Goal: Check status

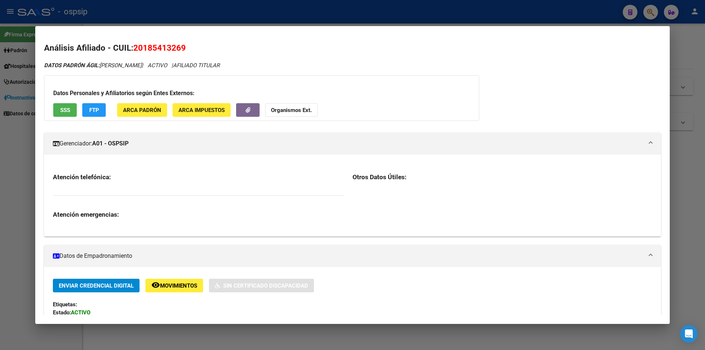
scroll to position [110, 0]
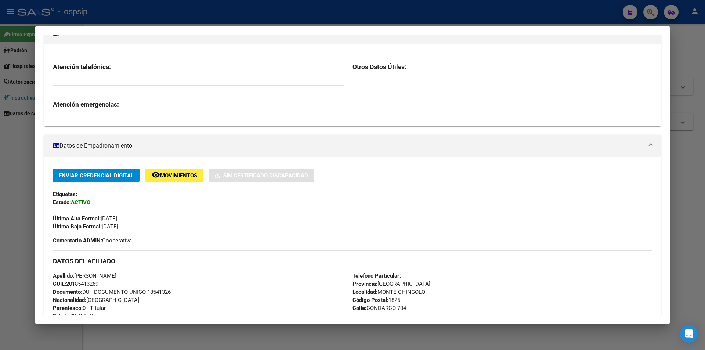
click at [254, 7] on div at bounding box center [352, 175] width 705 height 350
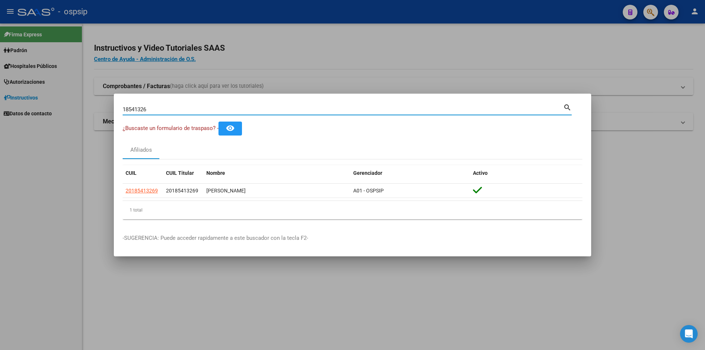
click at [190, 110] on input "18541326" at bounding box center [343, 109] width 441 height 7
paste input "16756380"
type input "16756380"
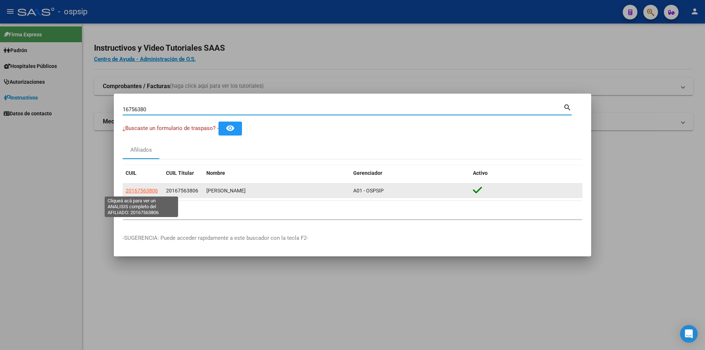
click at [146, 190] on span "20167563806" at bounding box center [142, 191] width 32 height 6
type textarea "20167563806"
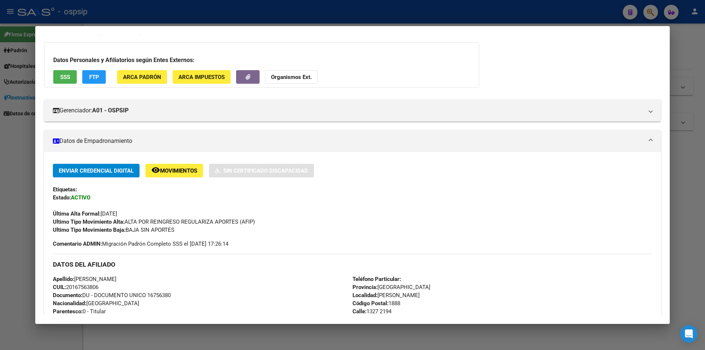
scroll to position [0, 0]
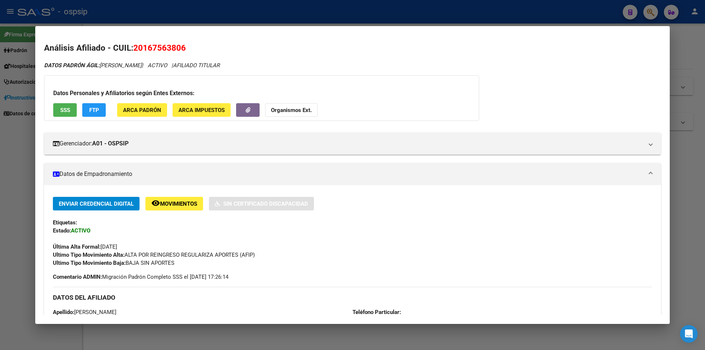
click at [66, 107] on span "SSS" at bounding box center [65, 110] width 10 height 7
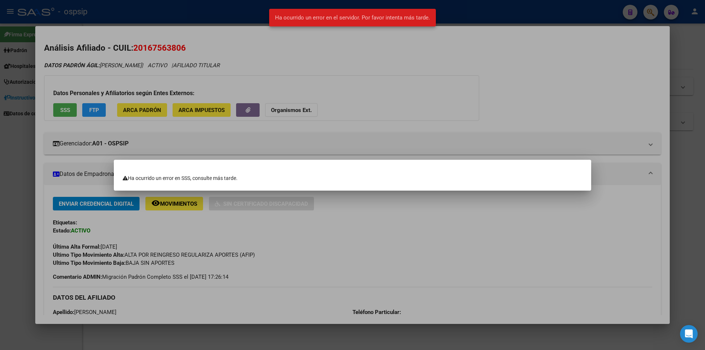
click at [376, 243] on div at bounding box center [352, 175] width 705 height 350
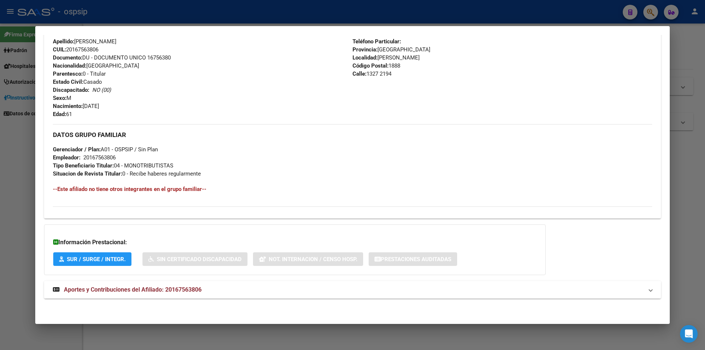
click at [142, 281] on mat-expansion-panel-header "Aportes y Contribuciones del Afiliado: 20167563806" at bounding box center [352, 290] width 617 height 18
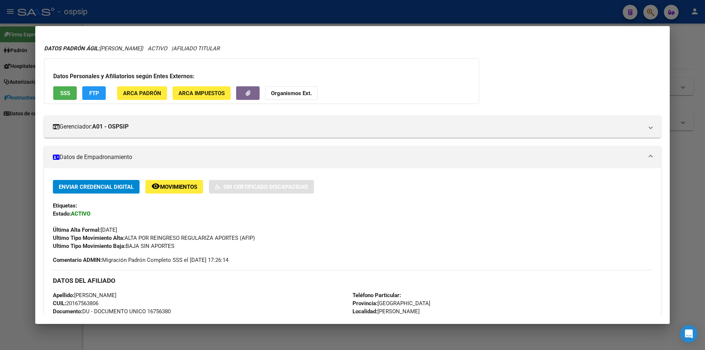
scroll to position [13, 0]
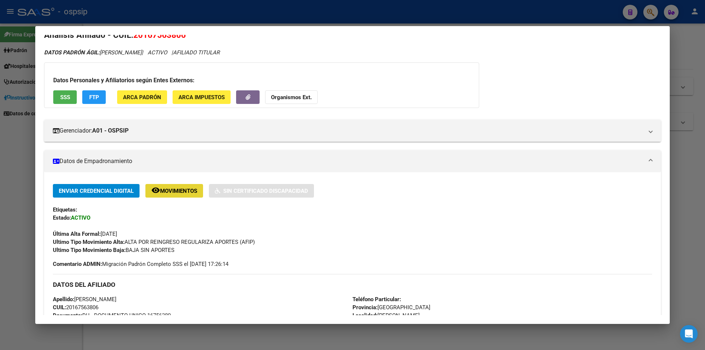
click at [177, 191] on span "Movimientos" at bounding box center [178, 191] width 37 height 7
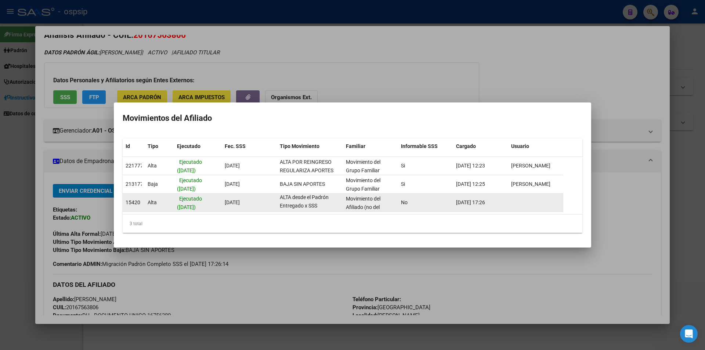
scroll to position [0, 0]
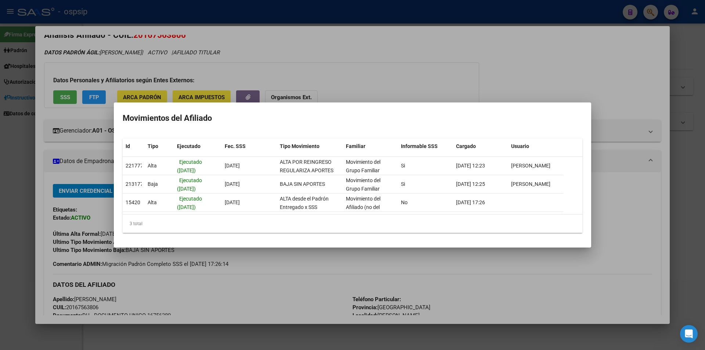
click at [93, 169] on div at bounding box center [352, 175] width 705 height 350
